Goal: Use online tool/utility: Use online tool/utility

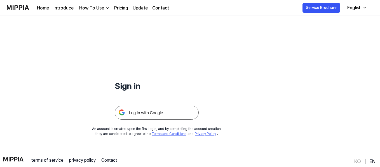
scroll to position [54, 0]
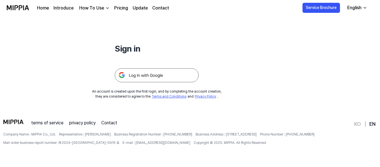
click at [143, 80] on img at bounding box center [157, 75] width 84 height 14
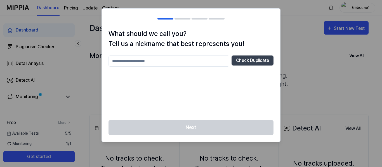
click at [134, 60] on input "text" at bounding box center [168, 61] width 121 height 11
type input "****"
click at [253, 60] on button "Check Duplicate" at bounding box center [252, 61] width 42 height 10
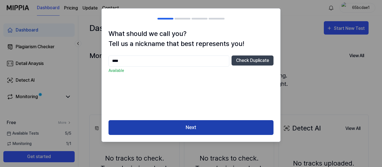
click at [209, 129] on button "Next" at bounding box center [190, 127] width 165 height 15
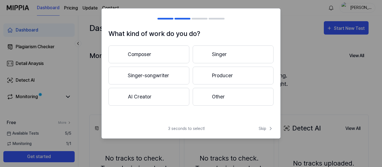
click at [216, 102] on button "Other" at bounding box center [233, 97] width 81 height 18
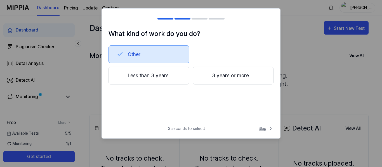
click at [259, 127] on span "Skip" at bounding box center [266, 129] width 15 height 6
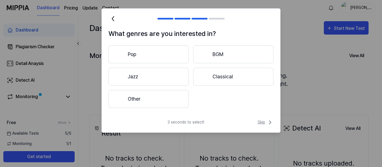
click at [261, 122] on span "Skip" at bounding box center [265, 122] width 16 height 7
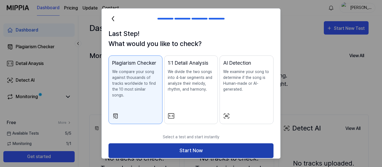
click at [210, 144] on button "Start Now" at bounding box center [190, 151] width 165 height 15
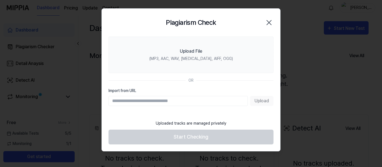
click at [184, 103] on input "Import from URL" at bounding box center [177, 101] width 139 height 10
paste input "**********"
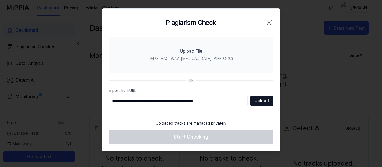
type input "**********"
click at [267, 100] on button "Upload" at bounding box center [261, 101] width 23 height 10
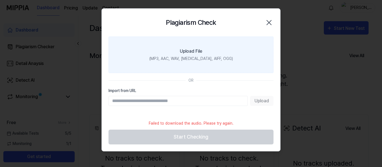
click at [183, 48] on div "Upload File" at bounding box center [191, 51] width 22 height 7
click at [0, 0] on input "Upload File (MP3, AAC, WAV, FLAC, AIFF, OGG)" at bounding box center [0, 0] width 0 height 0
click at [182, 52] on div "Upload File" at bounding box center [191, 51] width 22 height 7
click at [0, 0] on input "Upload File (MP3, AAC, WAV, FLAC, AIFF, OGG)" at bounding box center [0, 0] width 0 height 0
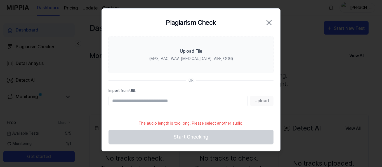
click at [269, 23] on icon "button" at bounding box center [268, 22] width 9 height 9
